Goal: Task Accomplishment & Management: Manage account settings

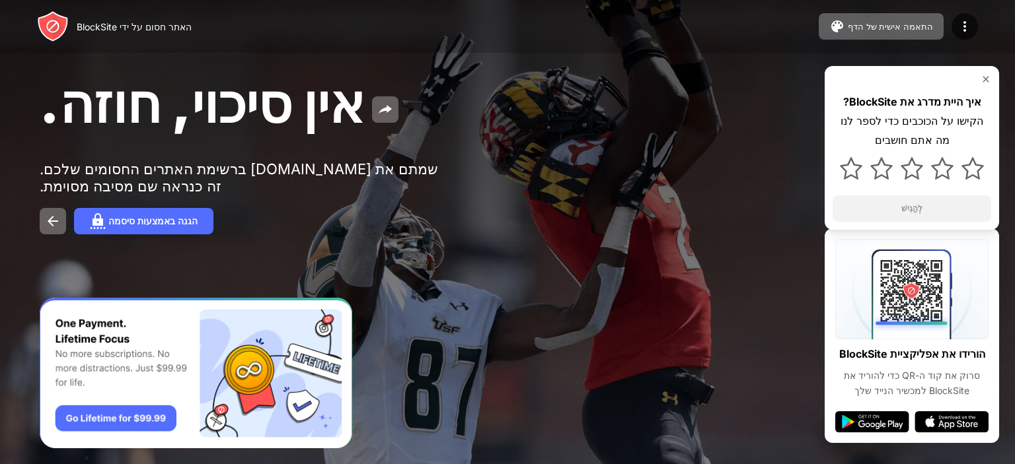
click at [760, 54] on div "אין סיכוי, חוזה. שמתם את [DOMAIN_NAME] ברשימת האתרים החסומים שלכם. זה כנראה שם …" at bounding box center [507, 153] width 1015 height 306
click at [365, 322] on div at bounding box center [507, 232] width 1015 height 464
